Goal: Task Accomplishment & Management: Use online tool/utility

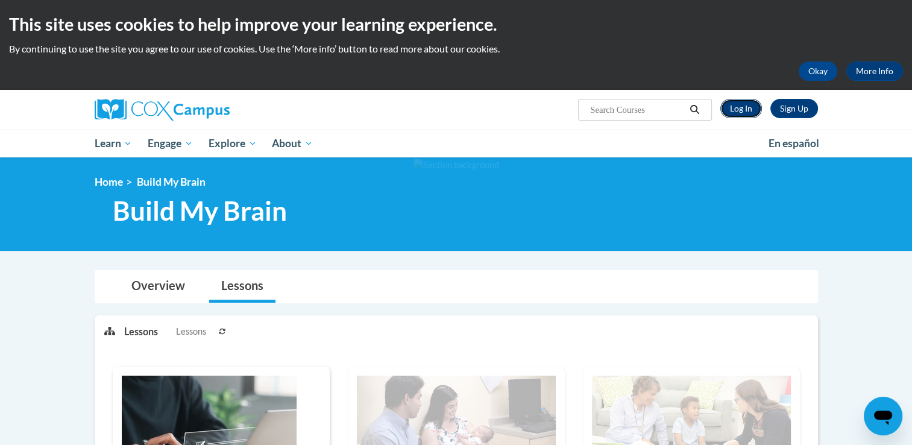
click at [355, 102] on link "Log In" at bounding box center [741, 108] width 42 height 19
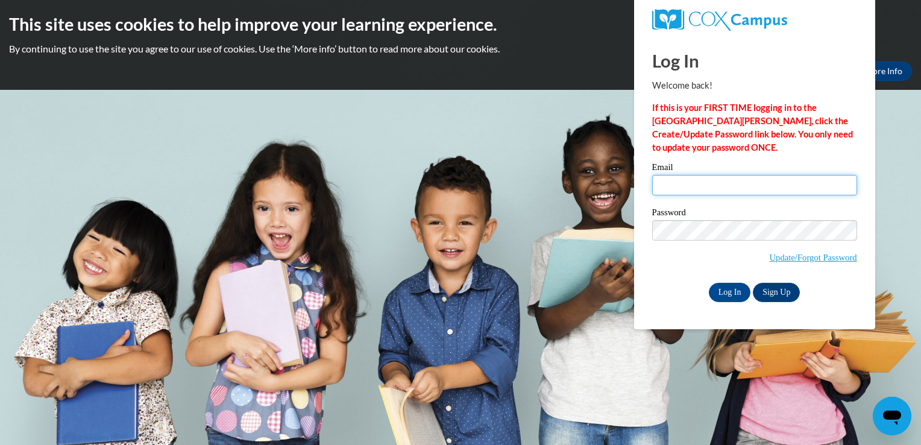
type input "smart_beez@yahoo.com"
click at [733, 305] on div "Log In Welcome back! If this is your FIRST TIME logging in to the NEW Cox Campu…" at bounding box center [754, 182] width 259 height 293
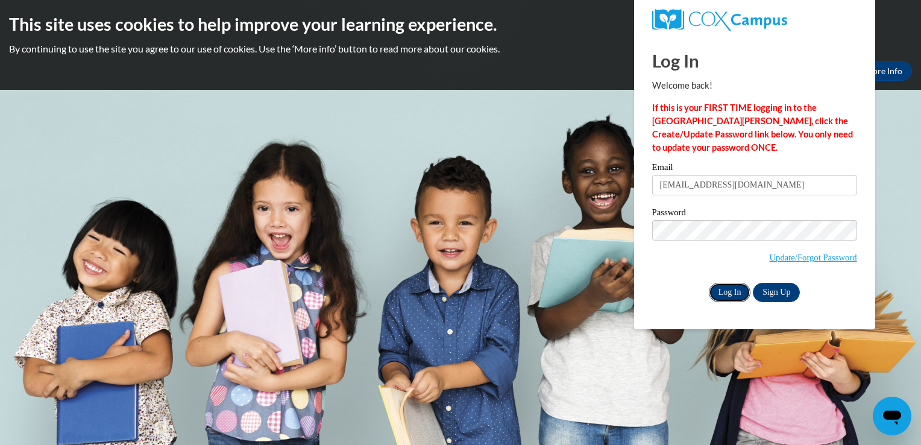
click at [723, 290] on input "Log In" at bounding box center [730, 292] width 42 height 19
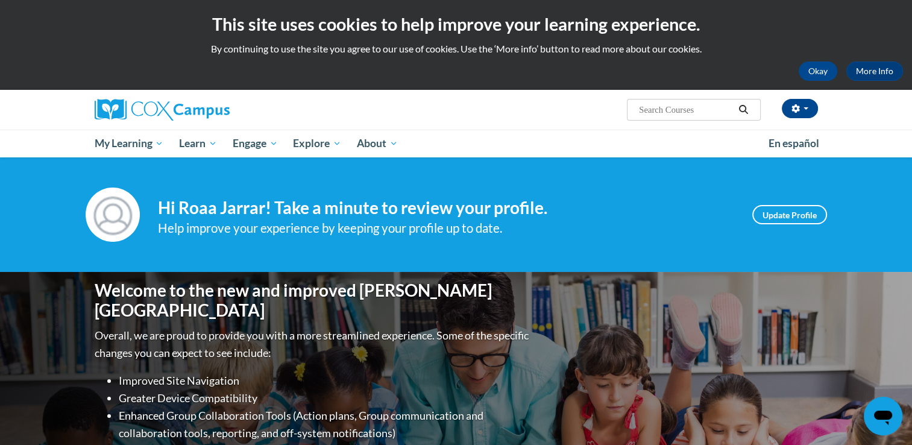
scroll to position [263, 0]
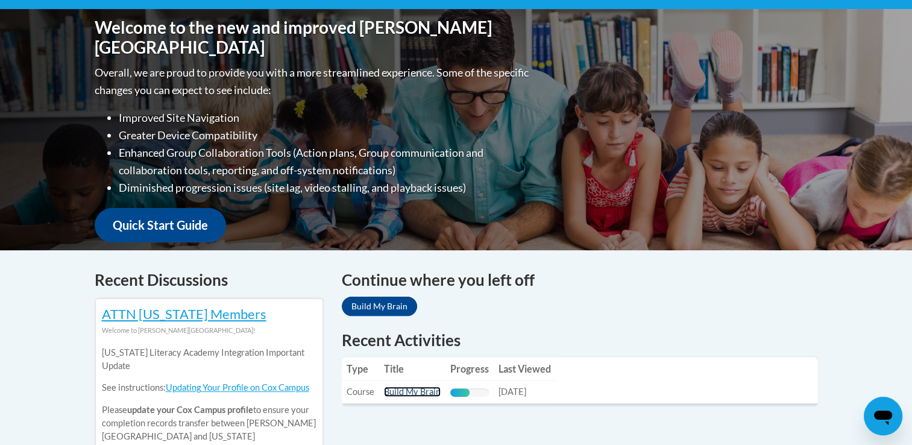
click at [423, 387] on link "Build My Brain" at bounding box center [412, 391] width 57 height 10
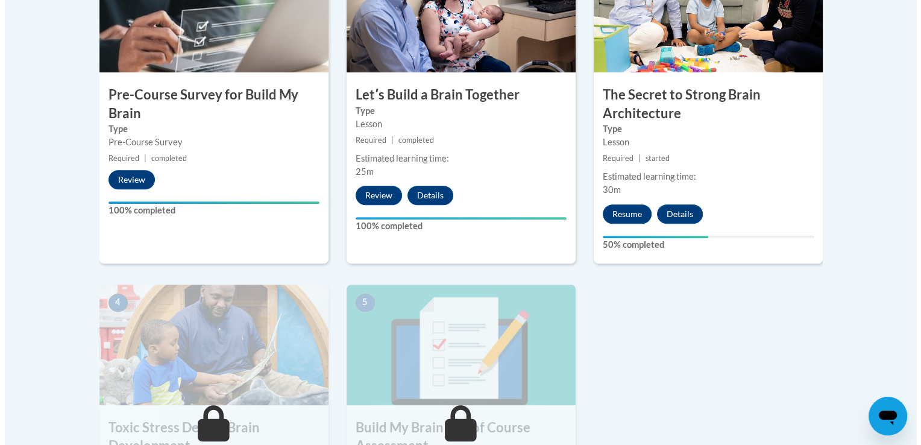
scroll to position [453, 0]
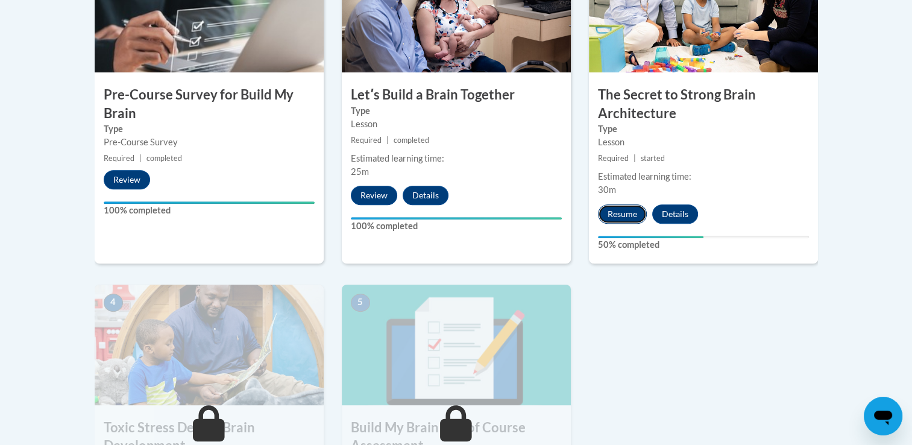
click at [627, 209] on button "Resume" at bounding box center [622, 213] width 49 height 19
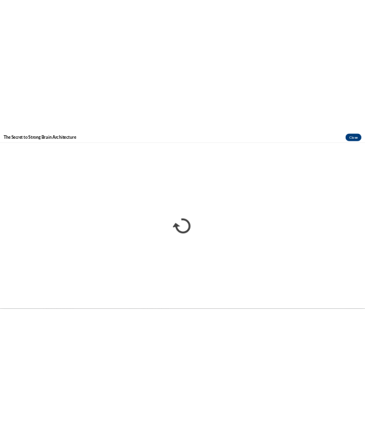
scroll to position [0, 0]
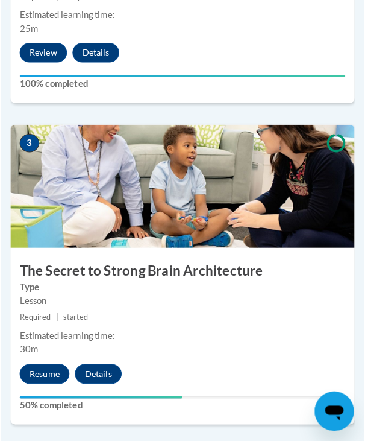
scroll to position [909, 0]
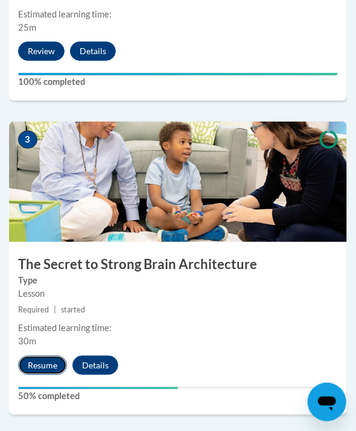
click at [43, 363] on button "Resume" at bounding box center [42, 365] width 49 height 19
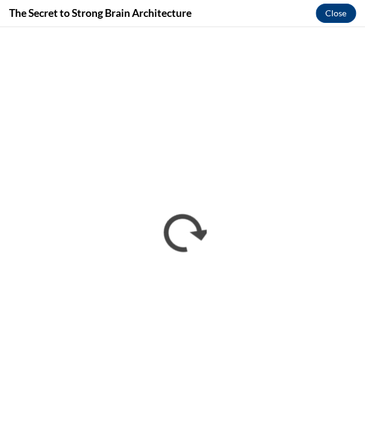
scroll to position [857, 0]
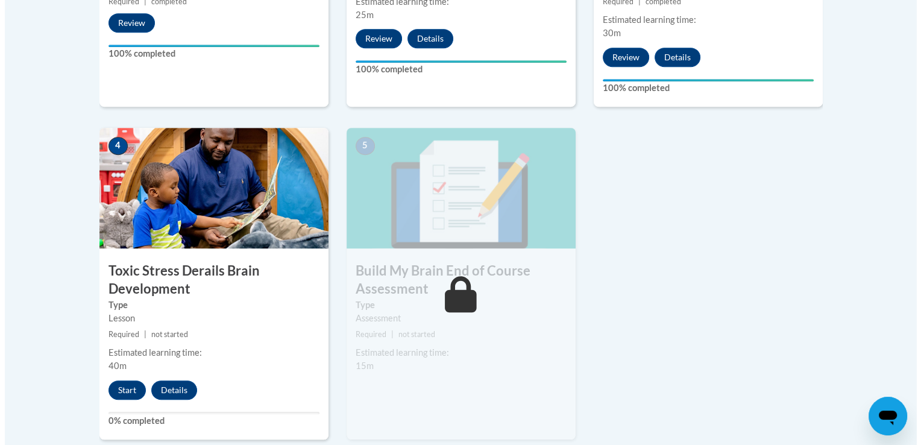
scroll to position [610, 0]
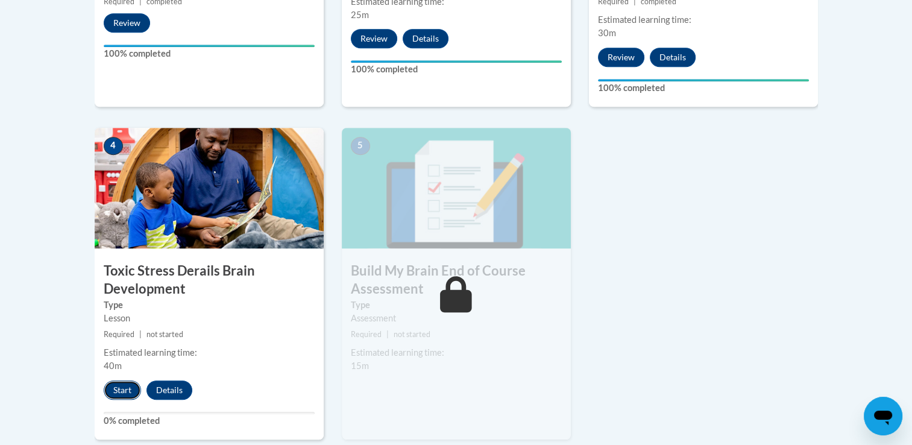
click at [118, 388] on button "Start" at bounding box center [122, 389] width 37 height 19
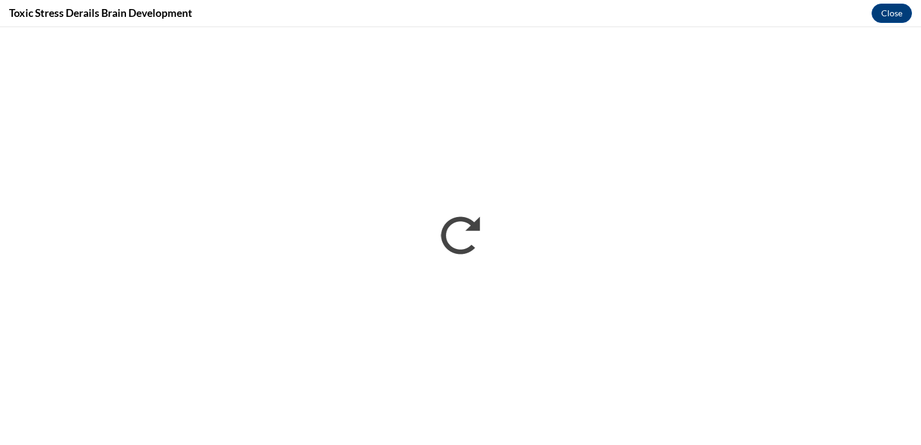
scroll to position [0, 0]
